Goal: Information Seeking & Learning: Find specific fact

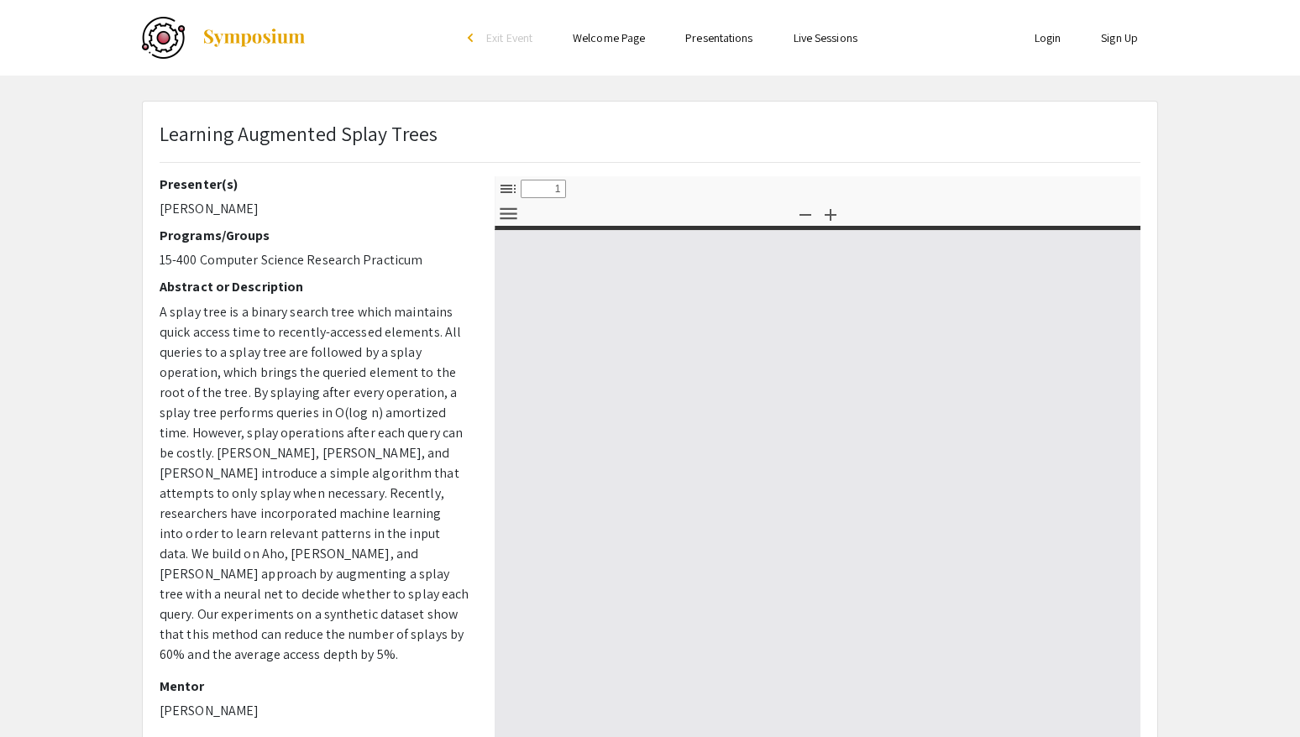
select select "custom"
type input "0"
select select "custom"
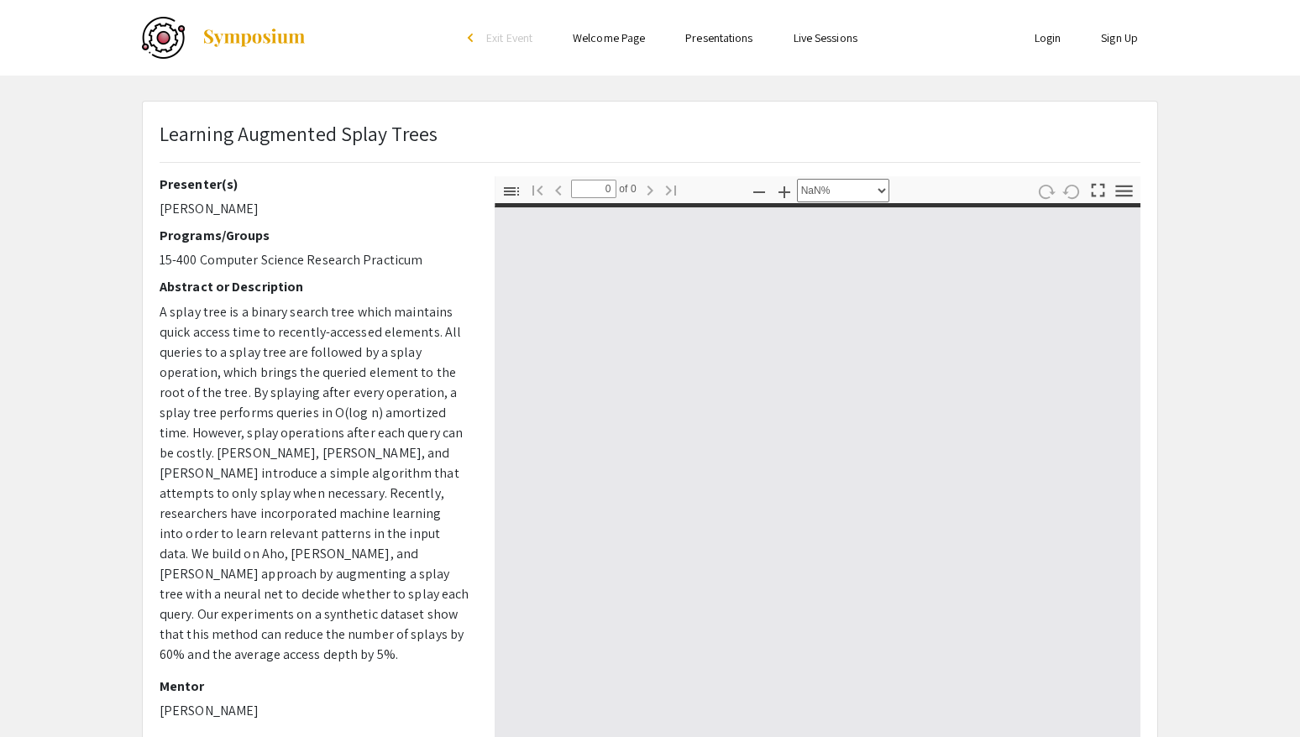
type input "1"
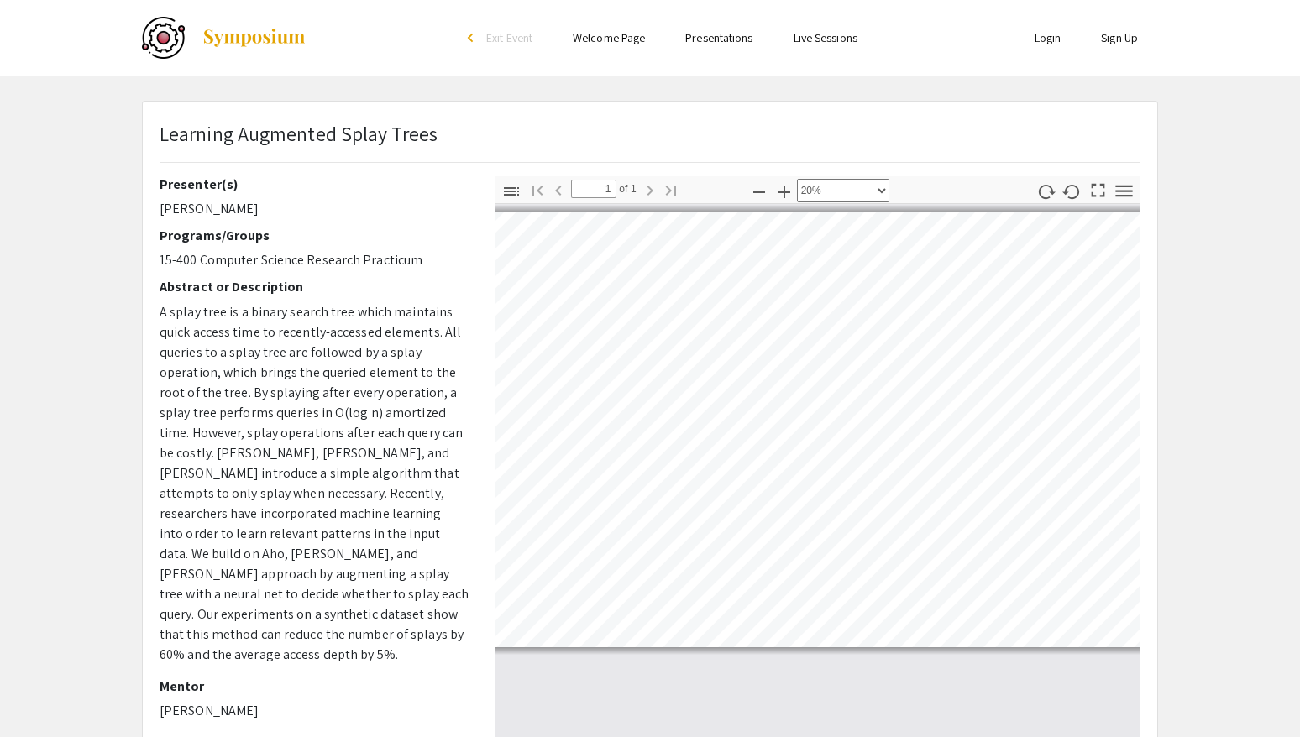
scroll to position [0, 143]
click at [395, 400] on div "Presenter(s) Shreyan Jaiswal Programs/Groups 15-400 Computer Science Research P…" at bounding box center [650, 470] width 1006 height 588
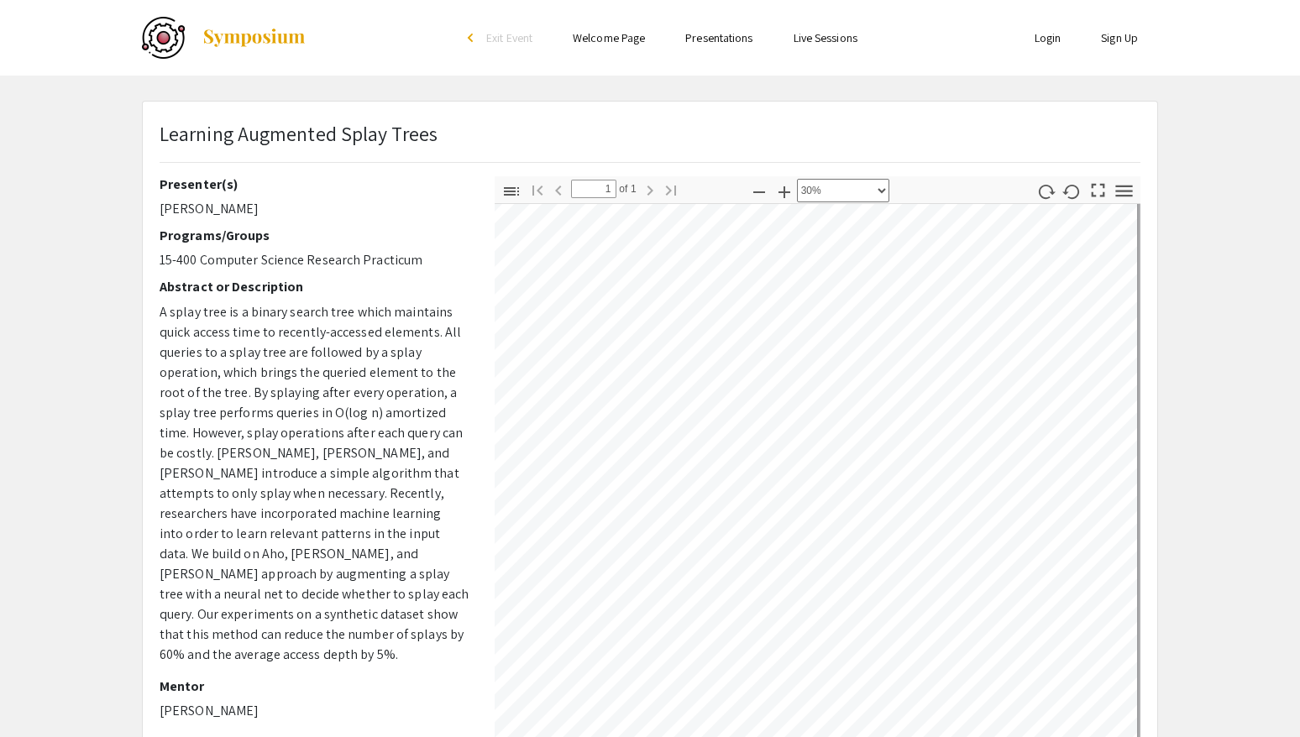
scroll to position [108, 522]
select select "custom"
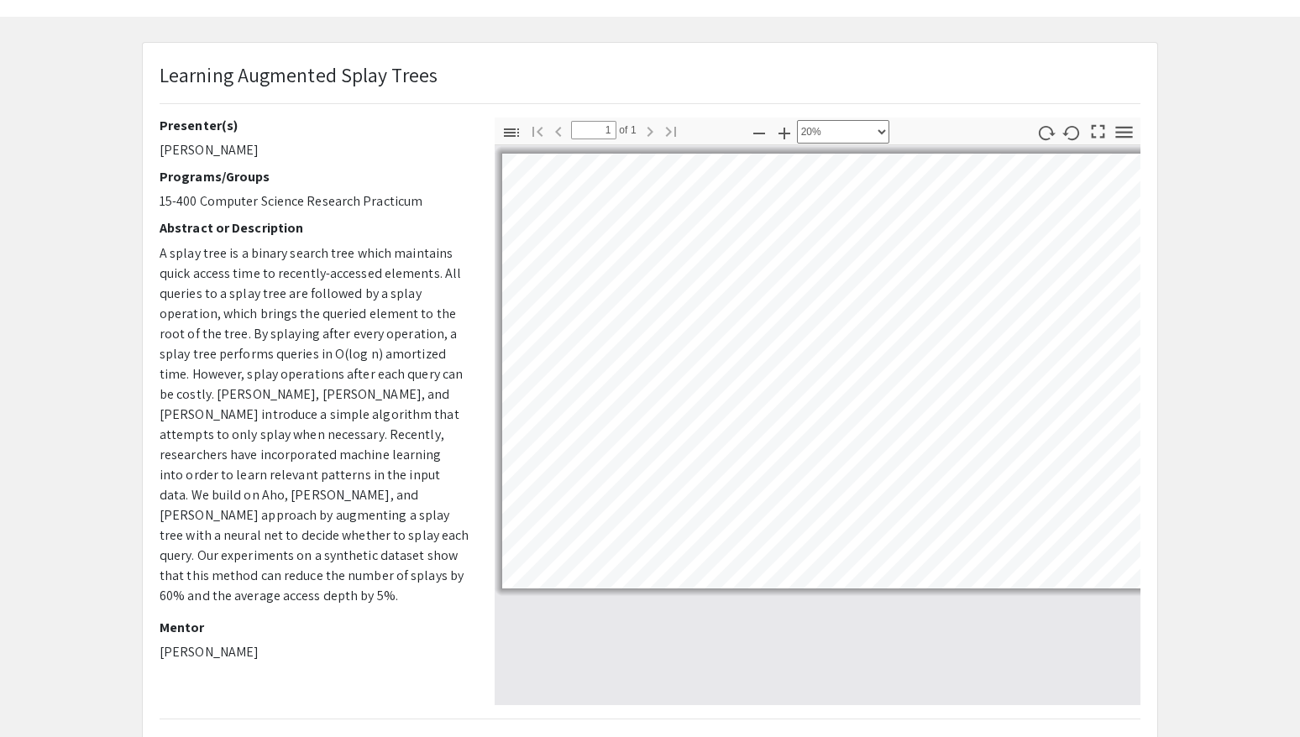
scroll to position [0, 0]
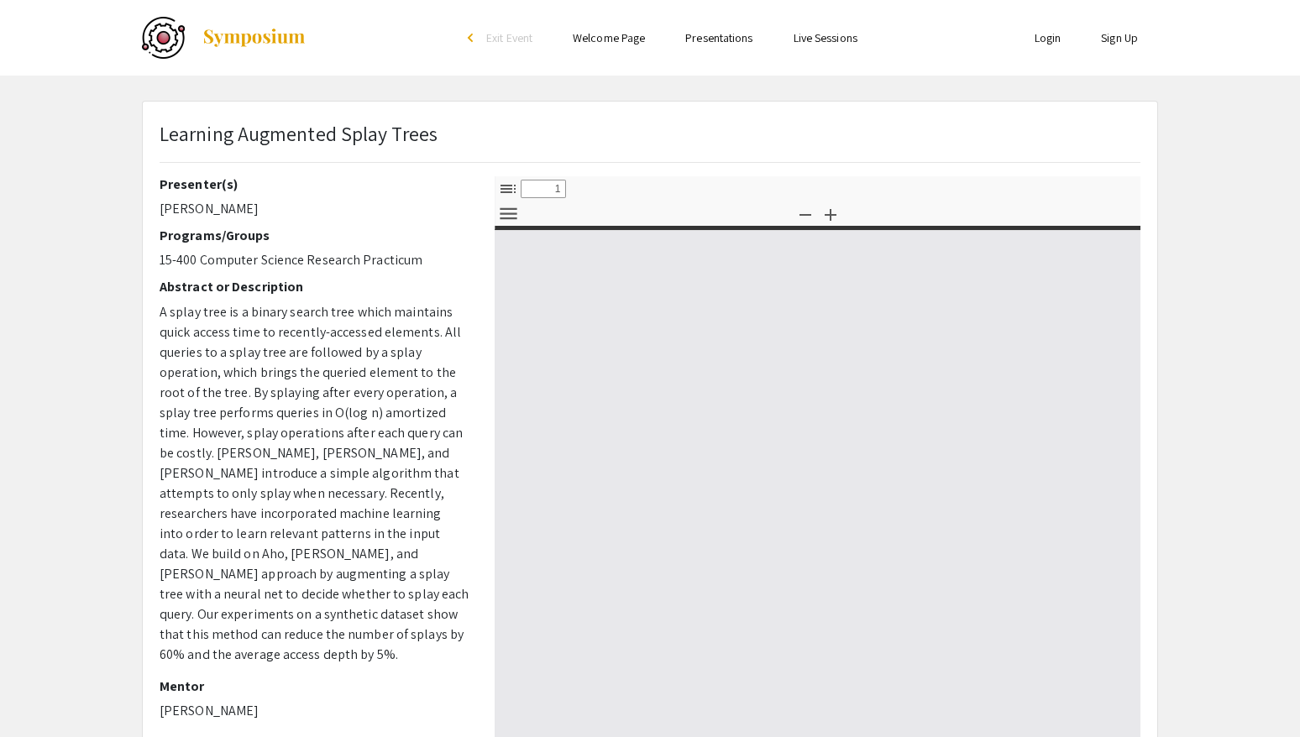
select select "custom"
type input "0"
select select "custom"
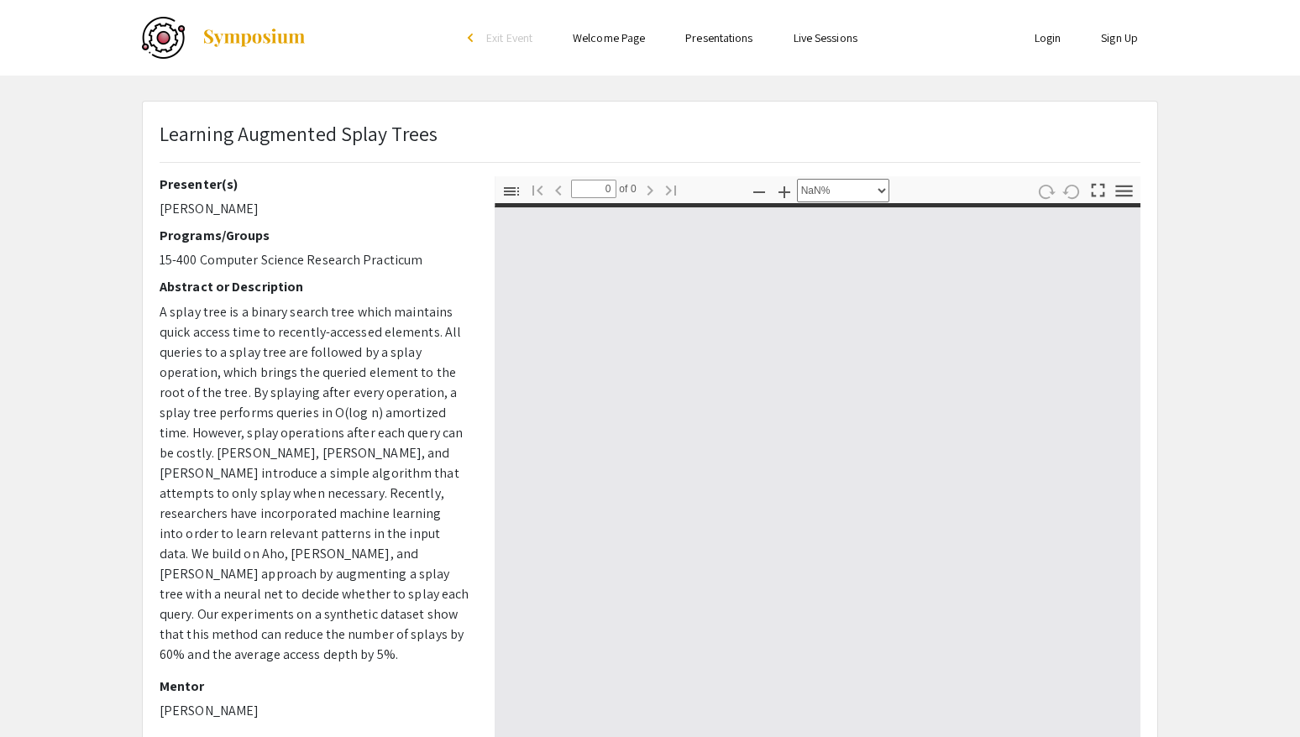
type input "1"
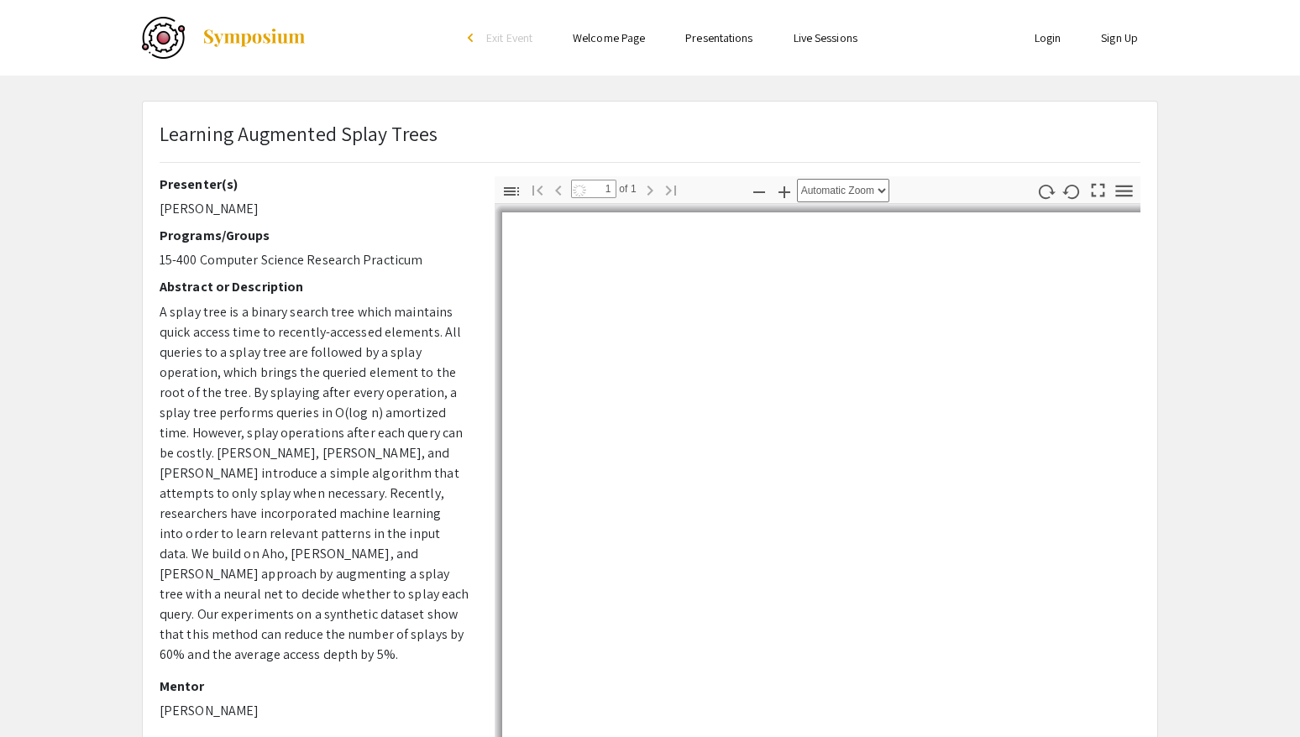
select select "custom"
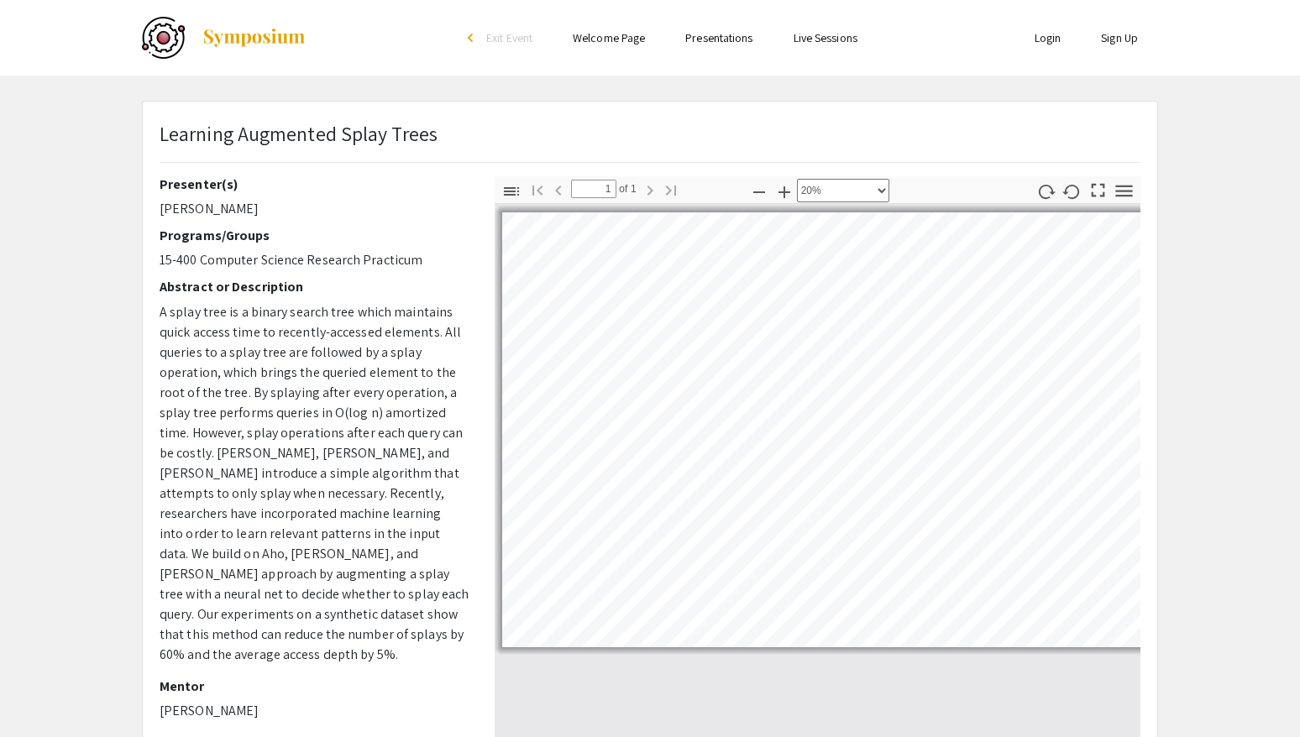
scroll to position [0, 6]
drag, startPoint x: 157, startPoint y: 208, endPoint x: 321, endPoint y: 208, distance: 163.8
click at [321, 208] on div "Presenter(s) Shreyan Jaiswal Programs/Groups 15-400 Computer Science Research P…" at bounding box center [314, 470] width 335 height 588
copy p "[PERSON_NAME]"
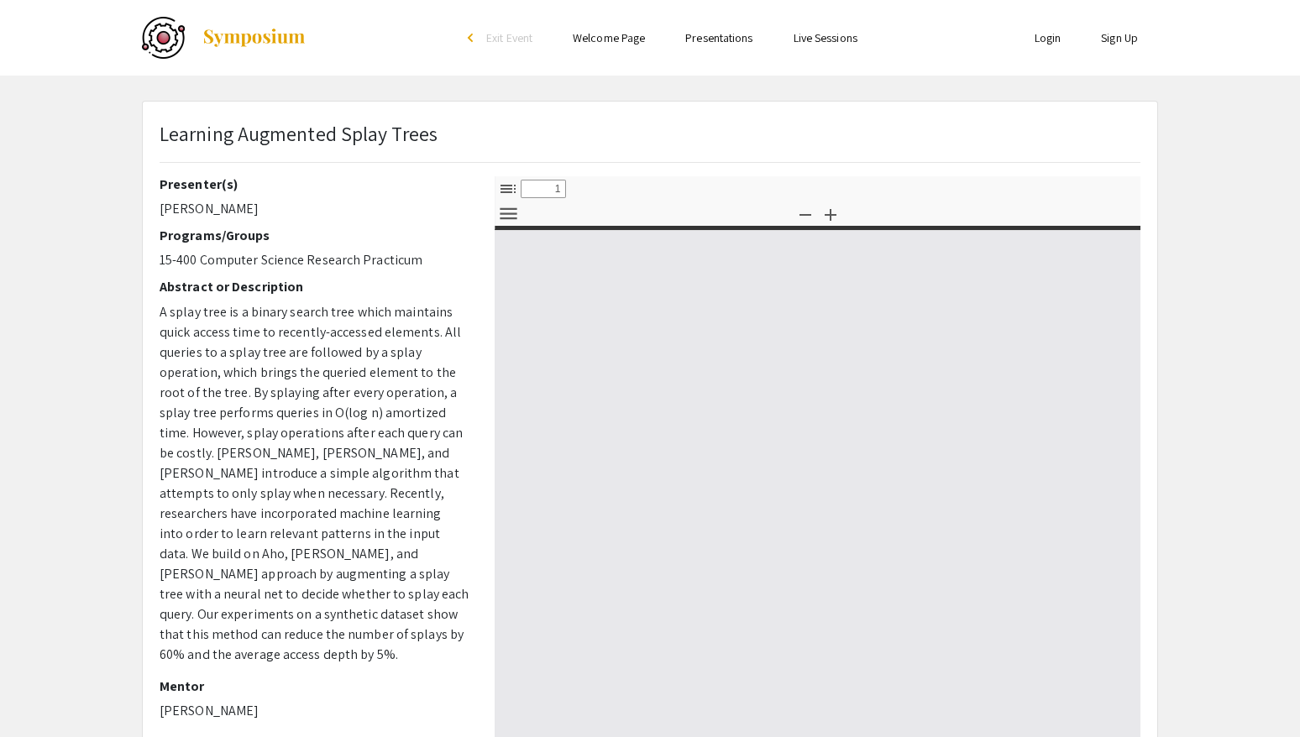
select select "custom"
type input "0"
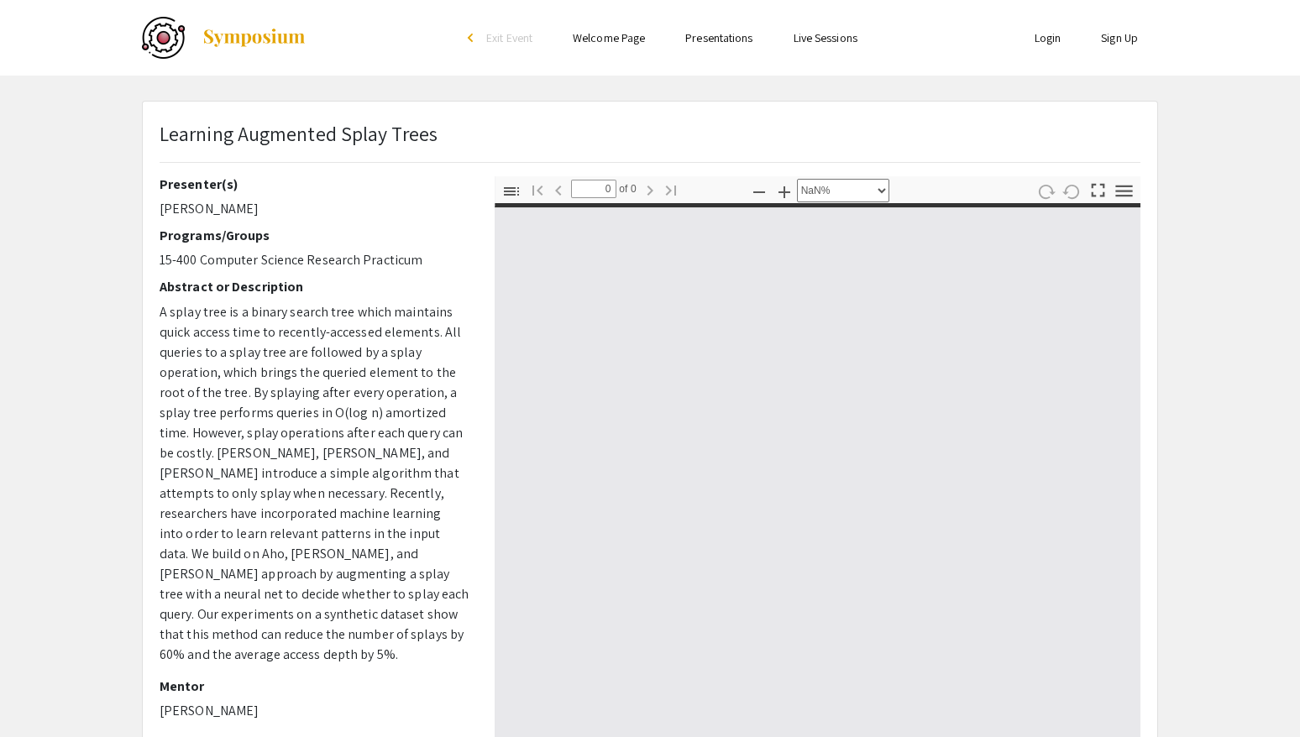
select select "auto"
type input "1"
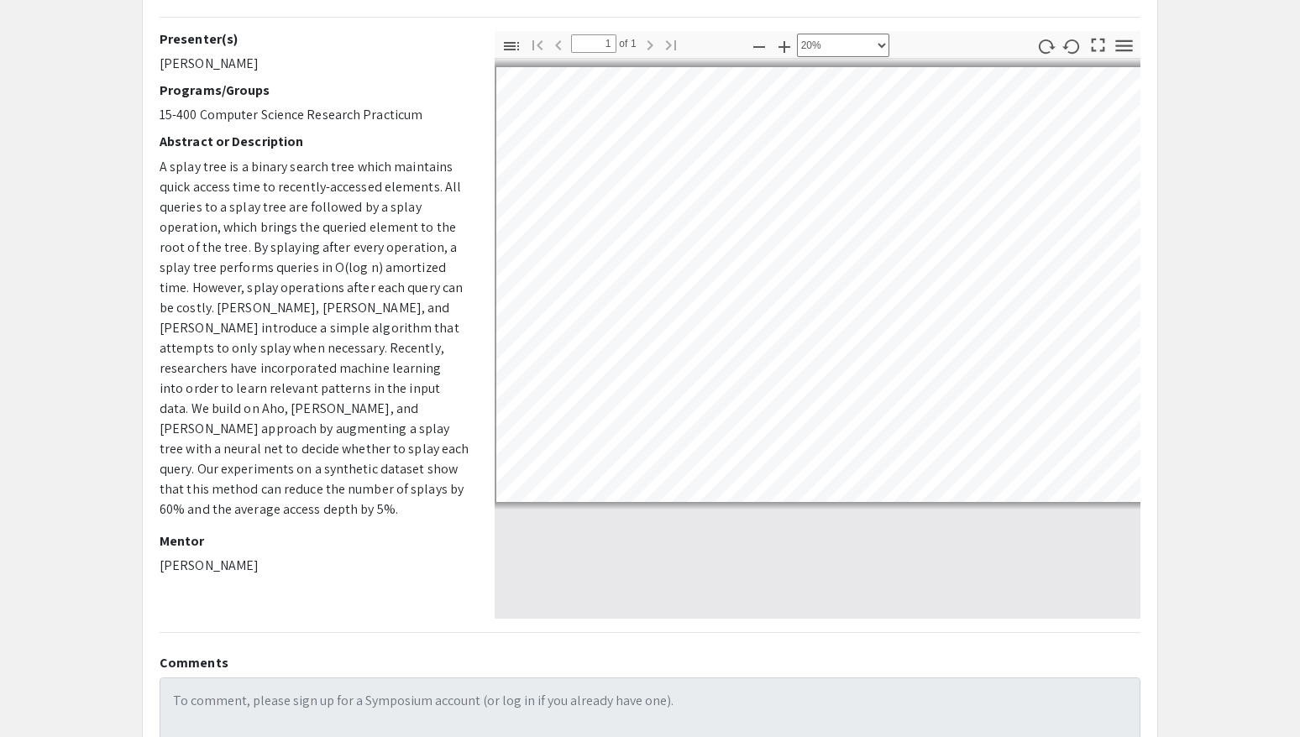
scroll to position [146, 0]
drag, startPoint x: 295, startPoint y: 387, endPoint x: 432, endPoint y: 385, distance: 136.9
click at [432, 385] on p "A splay tree is a binary search tree which maintains quick access time to recen…" at bounding box center [315, 337] width 310 height 363
copy p "Aho, [PERSON_NAME], and [PERSON_NAME]’"
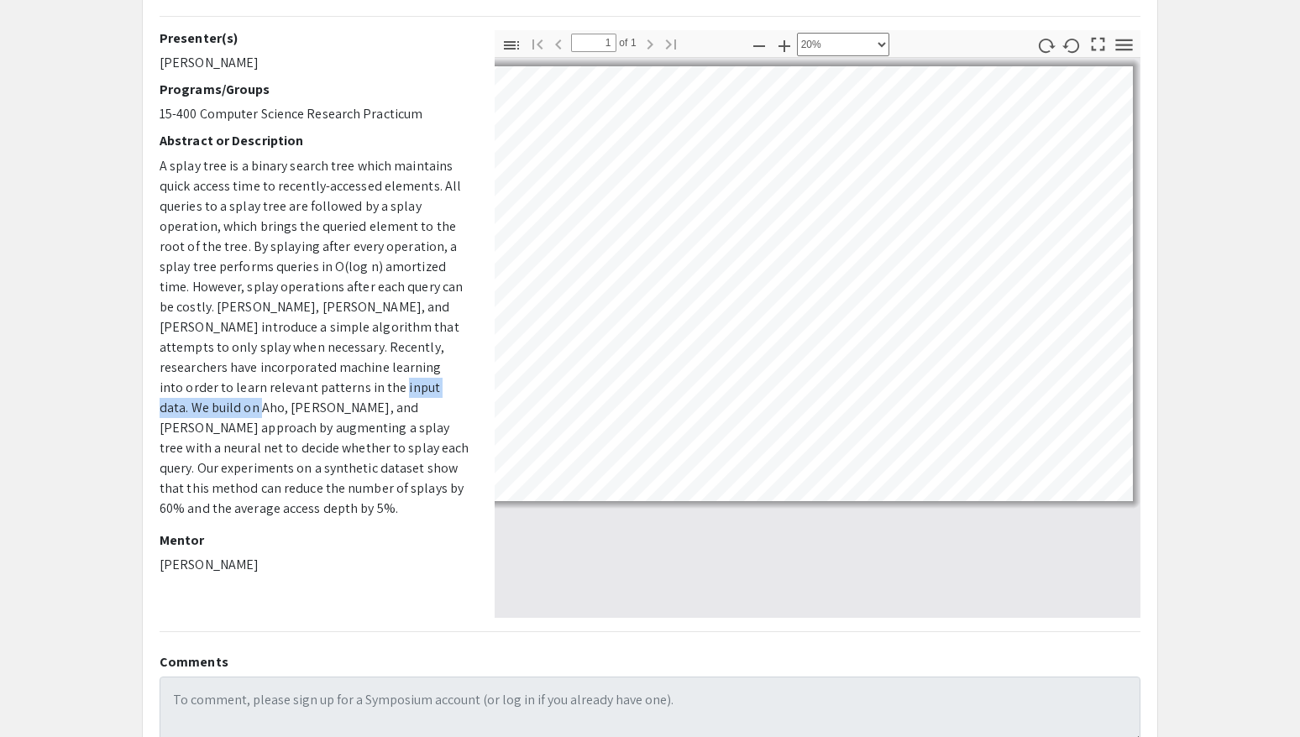
select select "custom"
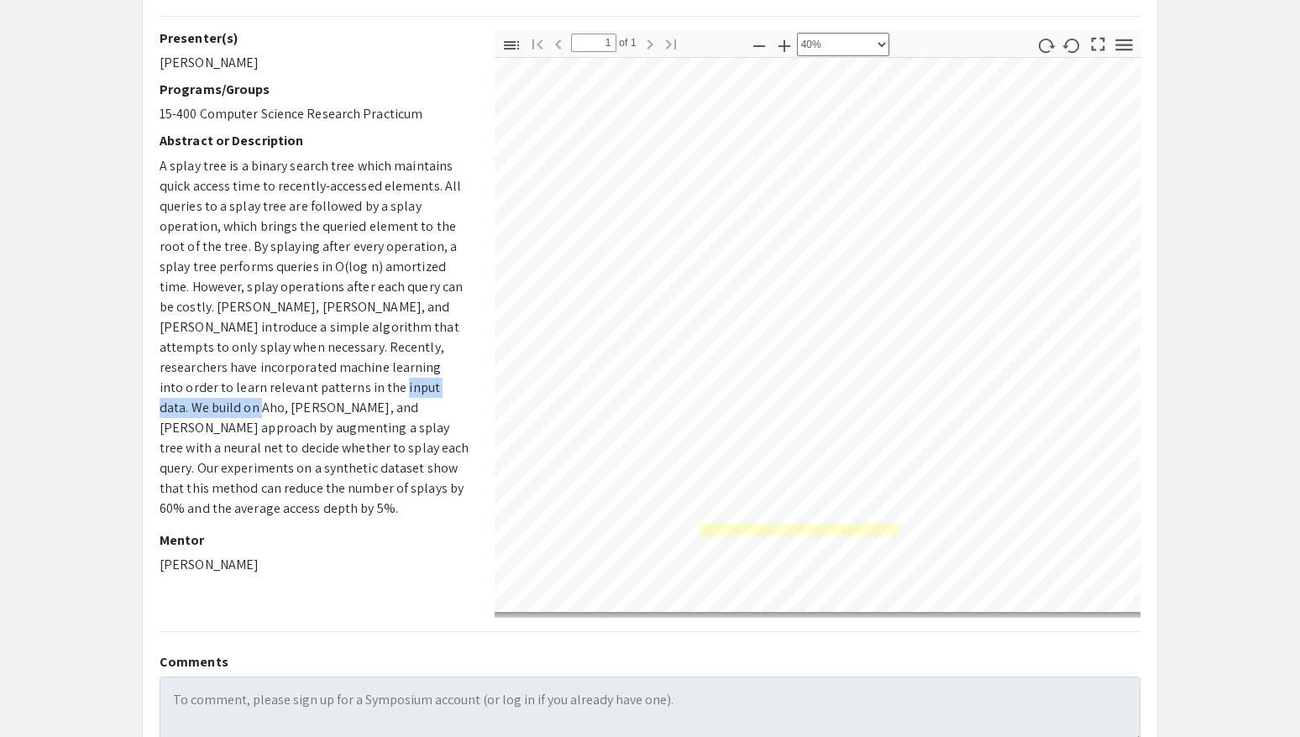
scroll to position [326, 917]
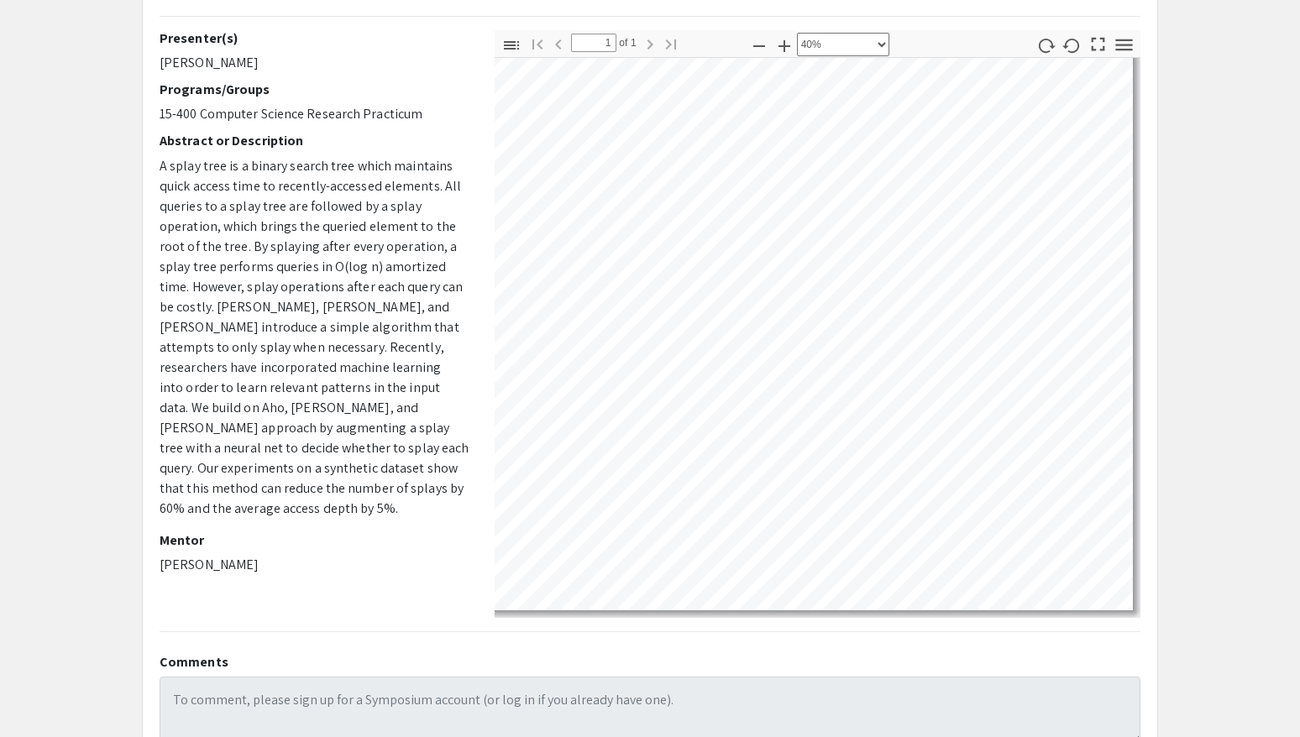
click at [1256, 513] on app-presentation "Learning Augmented Splay Trees Presenter(s) [PERSON_NAME] Programs/Groups 15-40…" at bounding box center [650, 379] width 1300 height 849
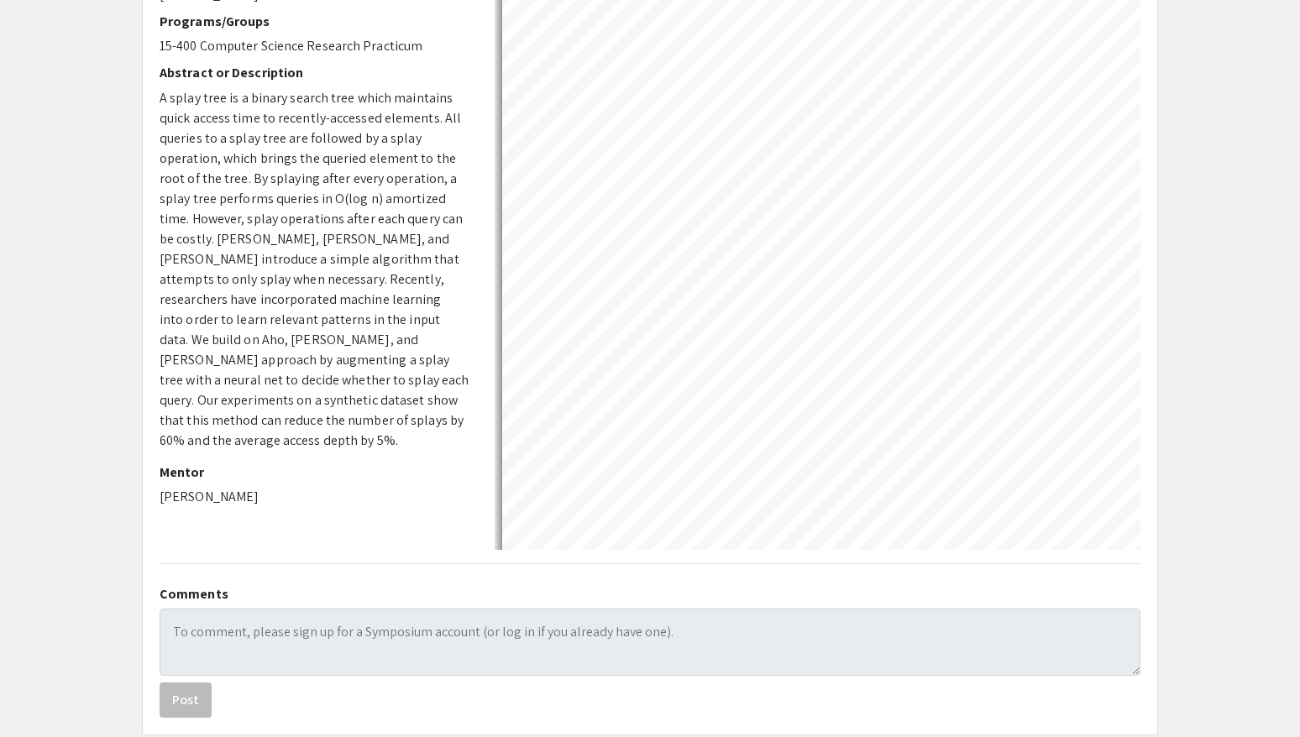
scroll to position [0, 0]
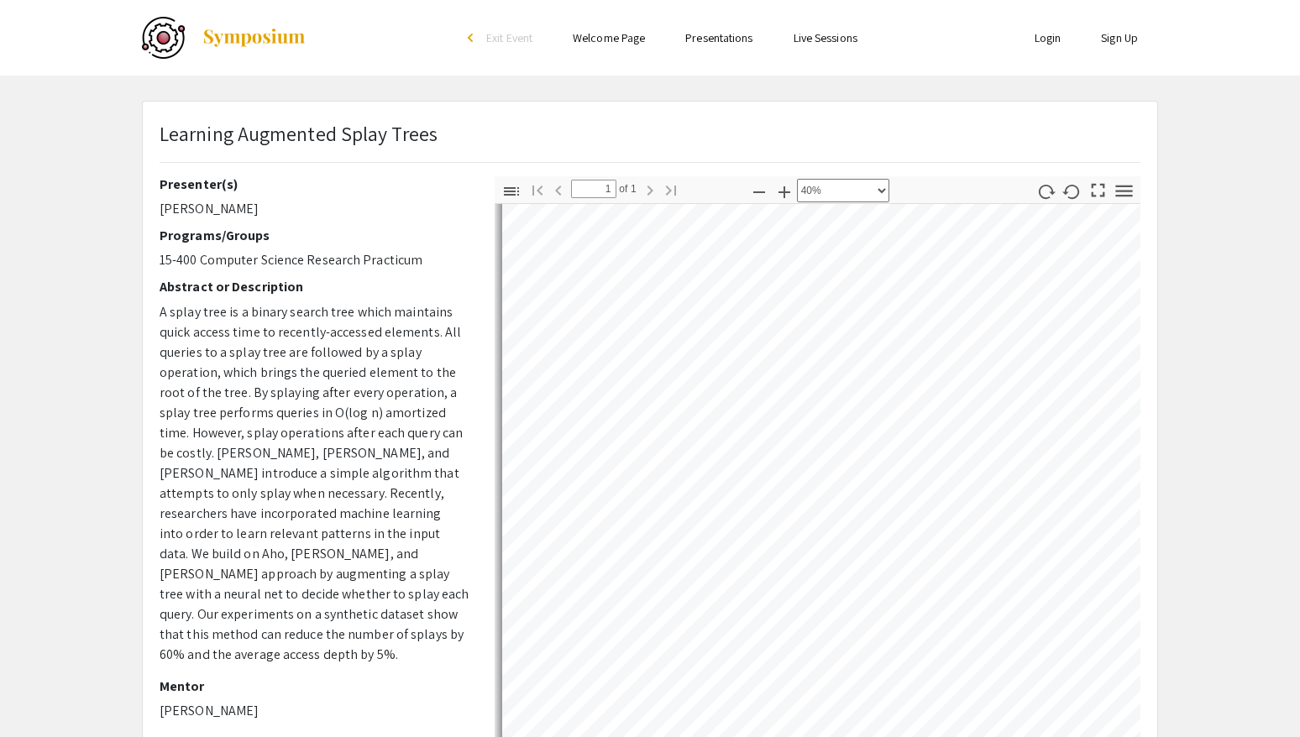
drag, startPoint x: 160, startPoint y: 692, endPoint x: 266, endPoint y: 690, distance: 106.7
click at [268, 701] on p "[PERSON_NAME]" at bounding box center [315, 711] width 310 height 20
copy p "[PERSON_NAME]"
